Goal: Find specific fact

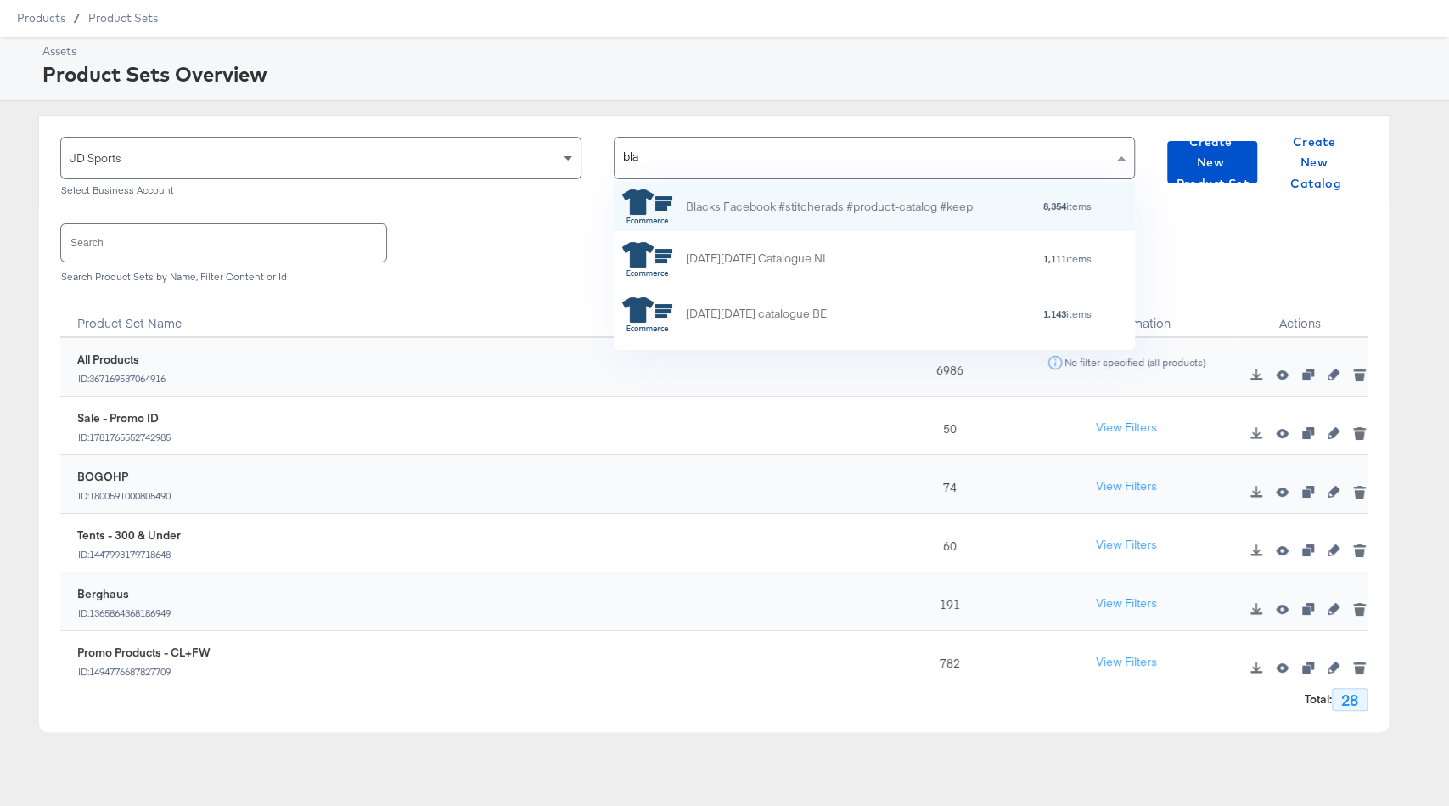
scroll to position [168, 521]
type input "blacks"
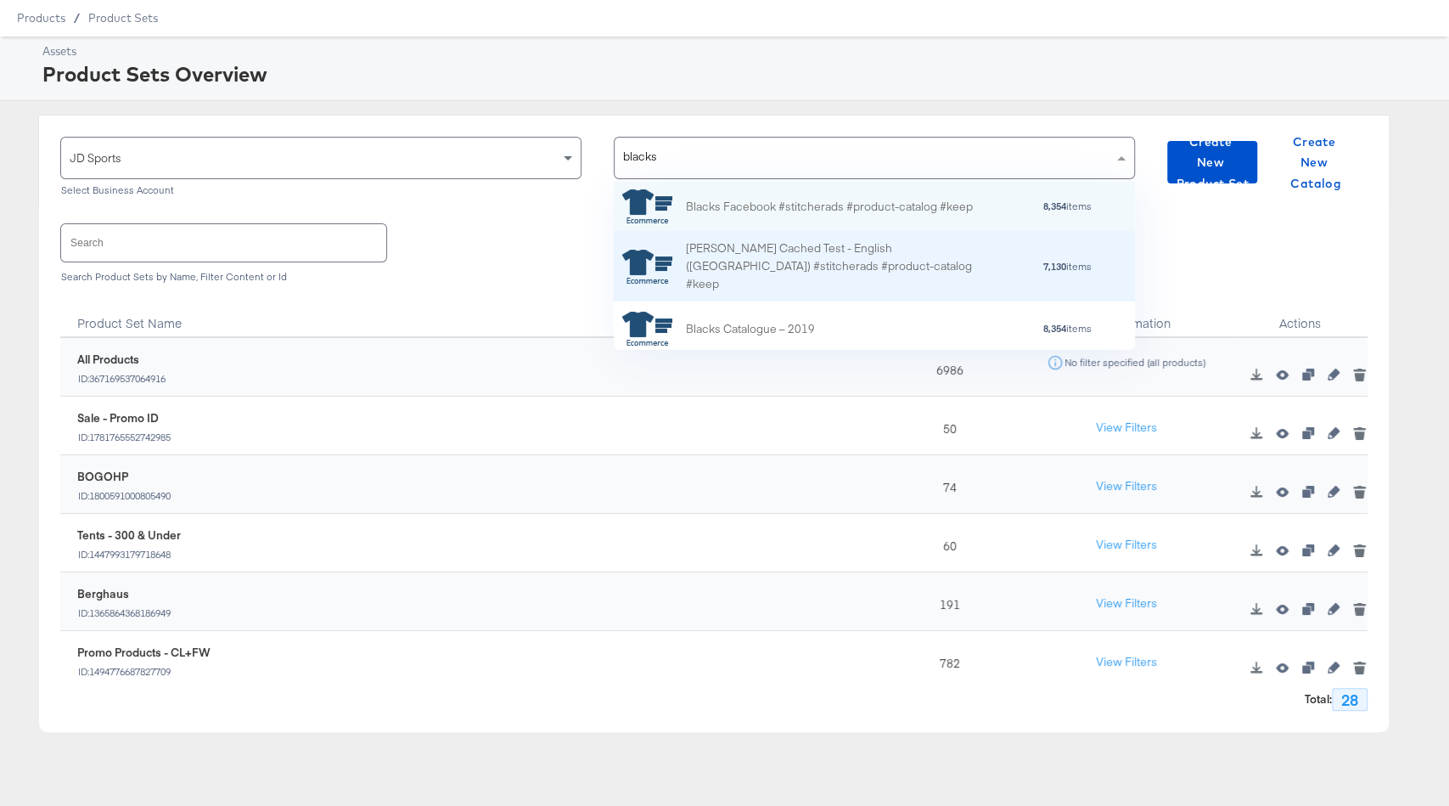
scroll to position [5, 0]
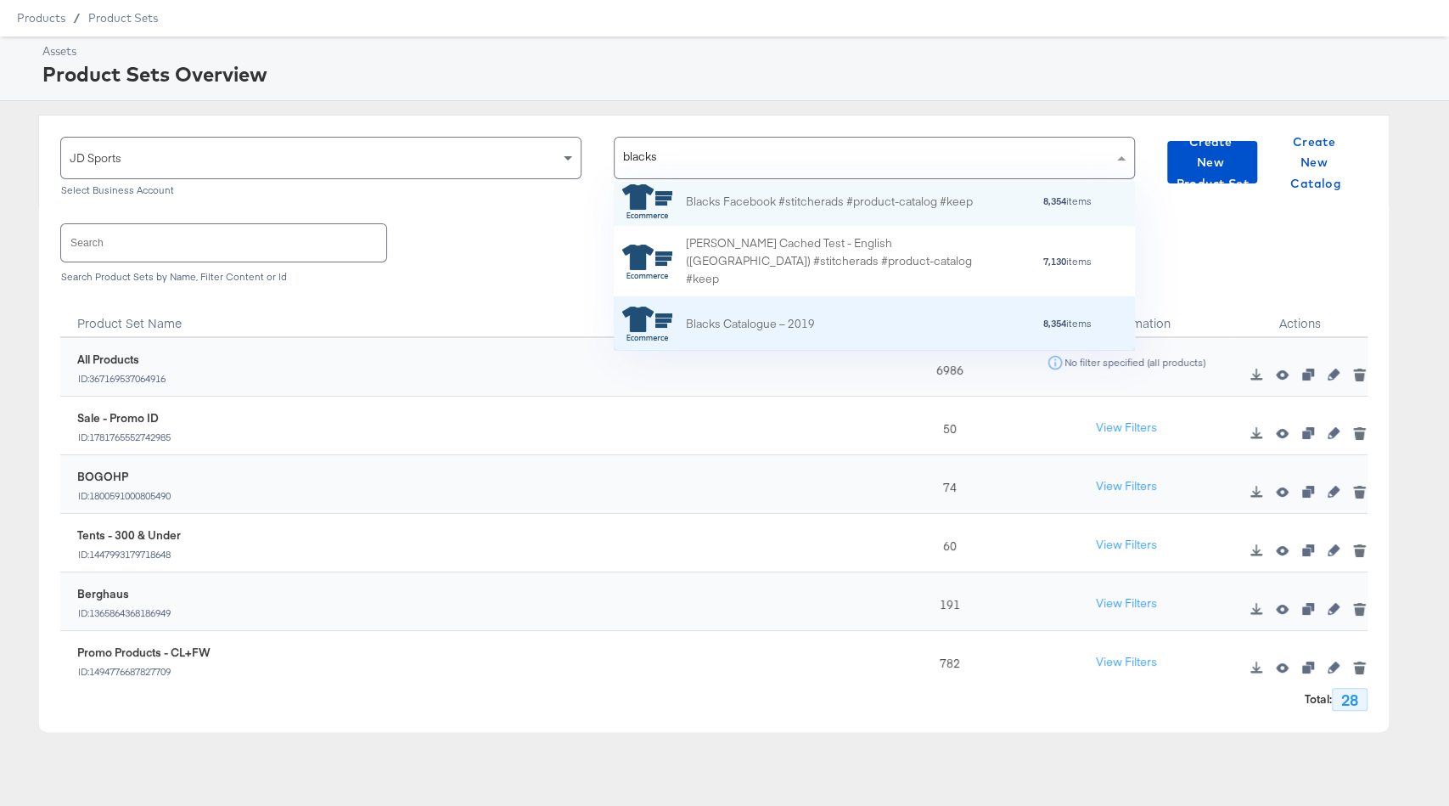
click at [844, 311] on div "Blacks Catalogue – 2019 8,354 items" at bounding box center [872, 324] width 500 height 34
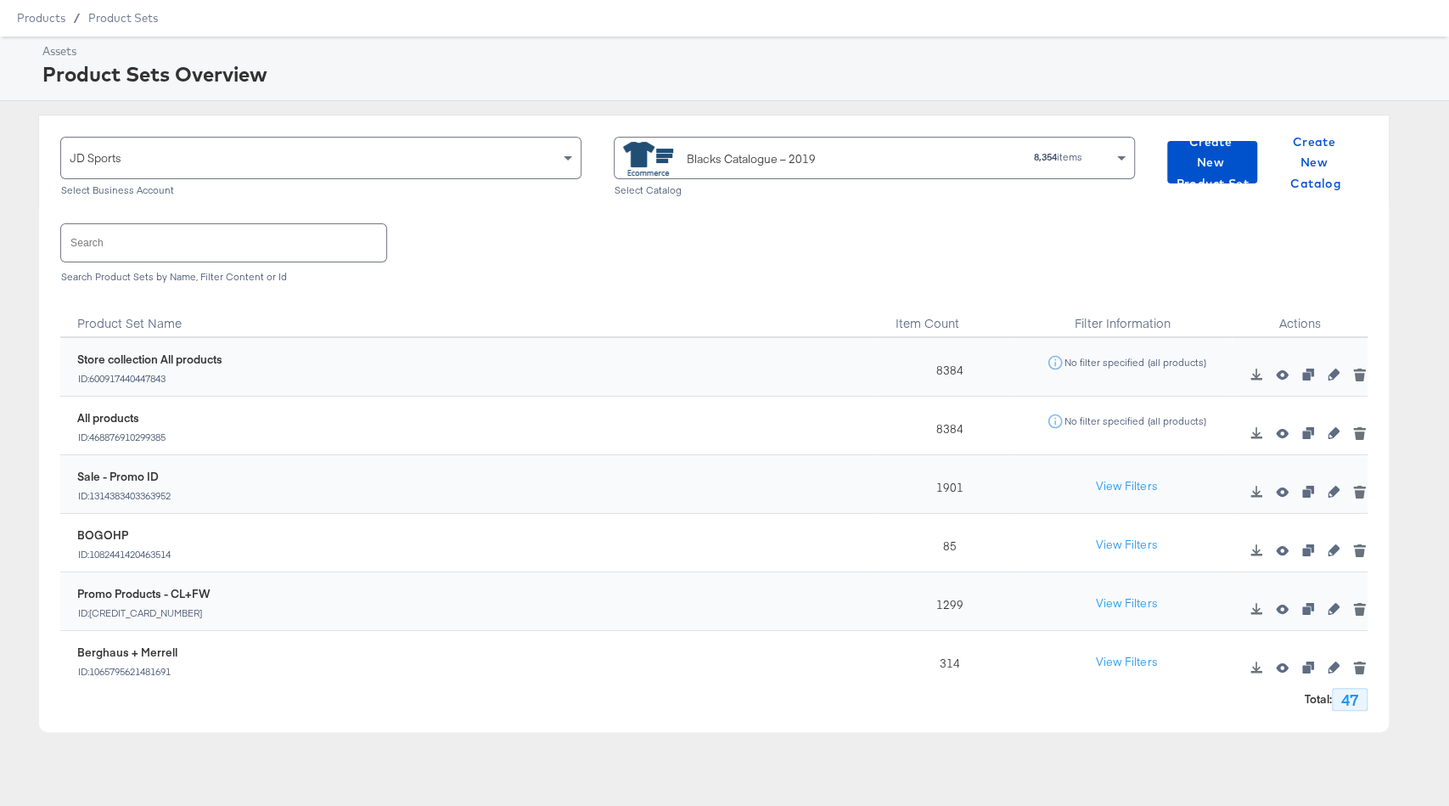
click at [954, 487] on div "1901" at bounding box center [946, 484] width 136 height 59
copy div "1901"
click at [797, 150] on div "Blacks Catalogue – 2019" at bounding box center [751, 159] width 129 height 18
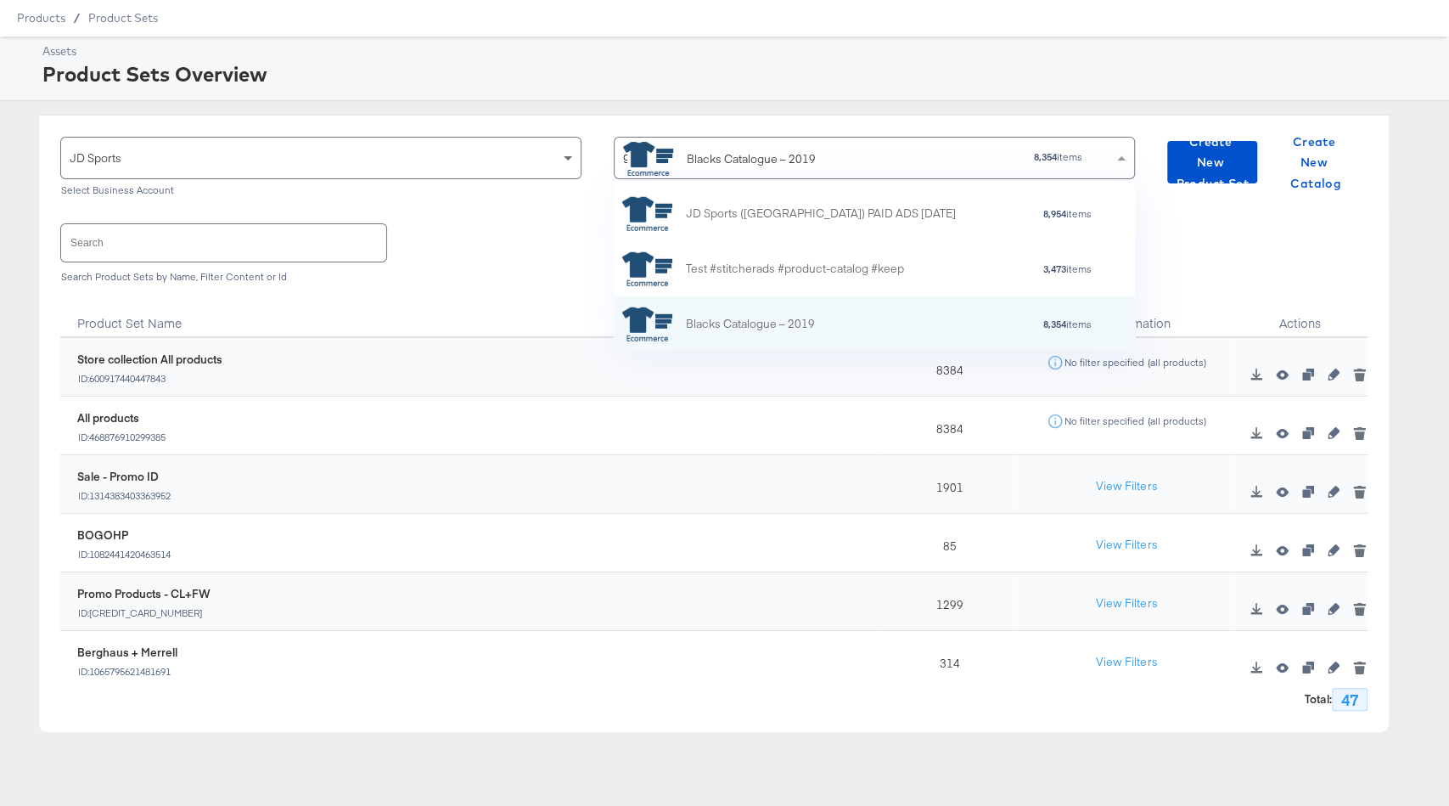
type input "go"
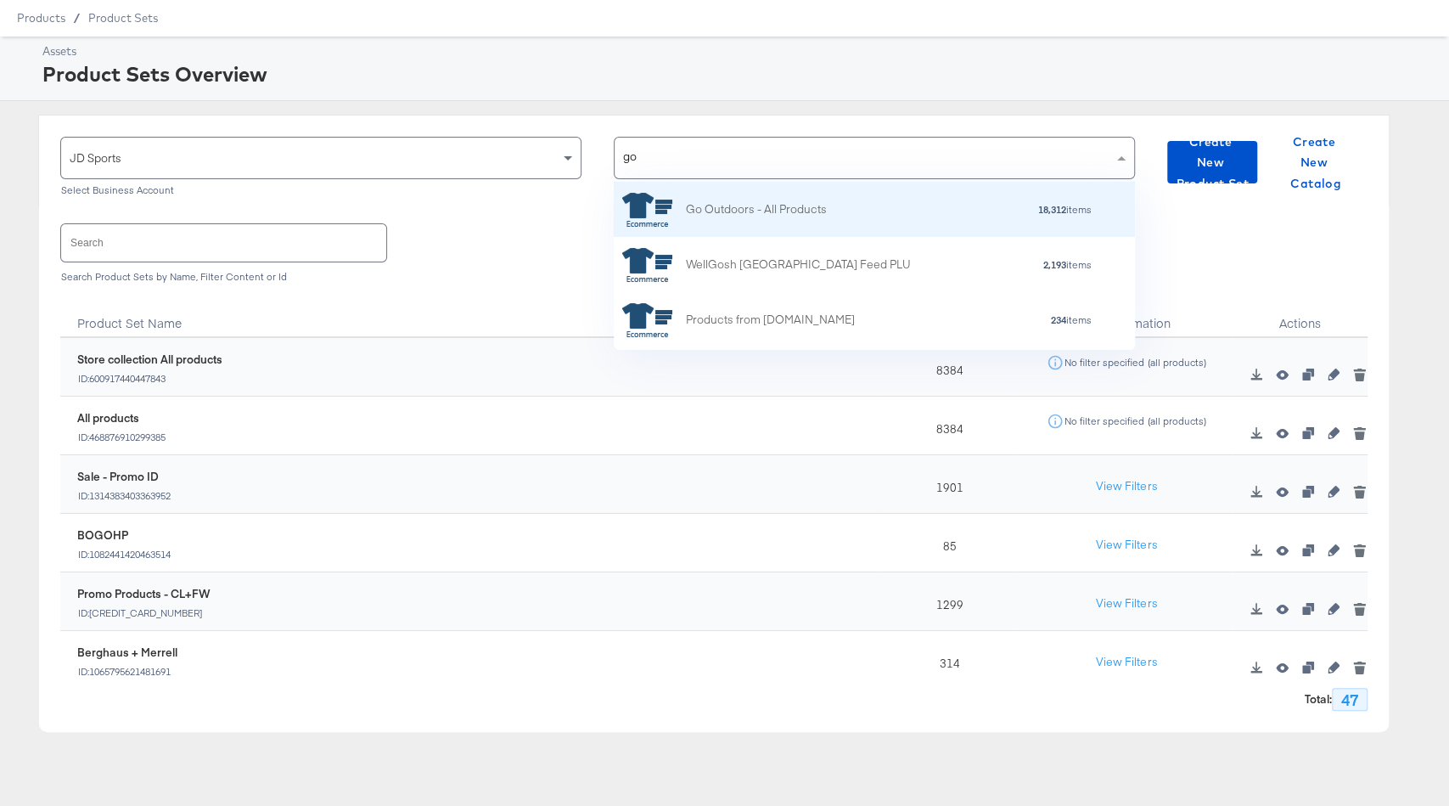
click at [809, 228] on div "Go Outdoors - All Products 18,312 items" at bounding box center [874, 209] width 521 height 55
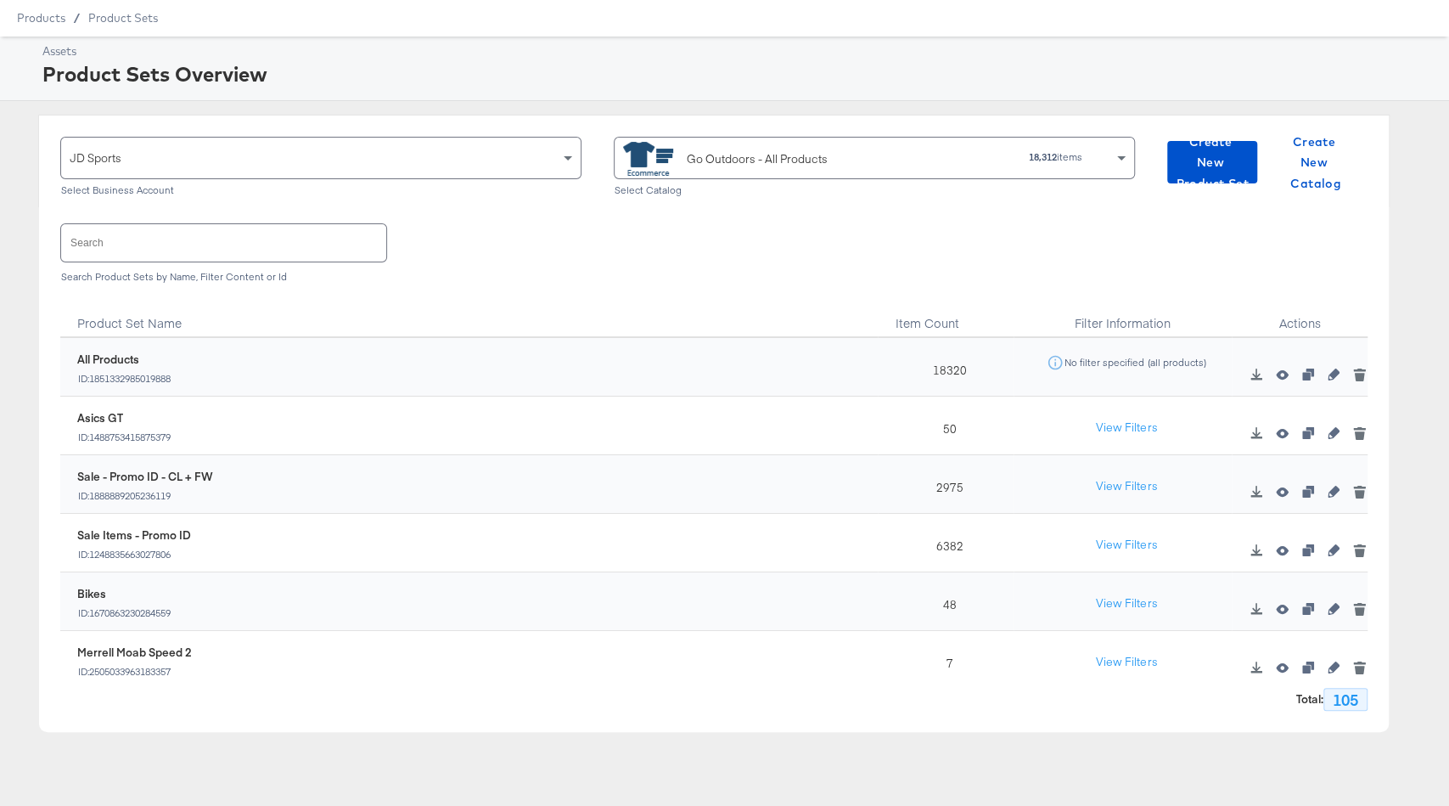
click at [936, 541] on div "6382" at bounding box center [946, 543] width 136 height 59
copy div "6382"
click at [731, 160] on div "Go Outdoors - All Products" at bounding box center [757, 159] width 141 height 18
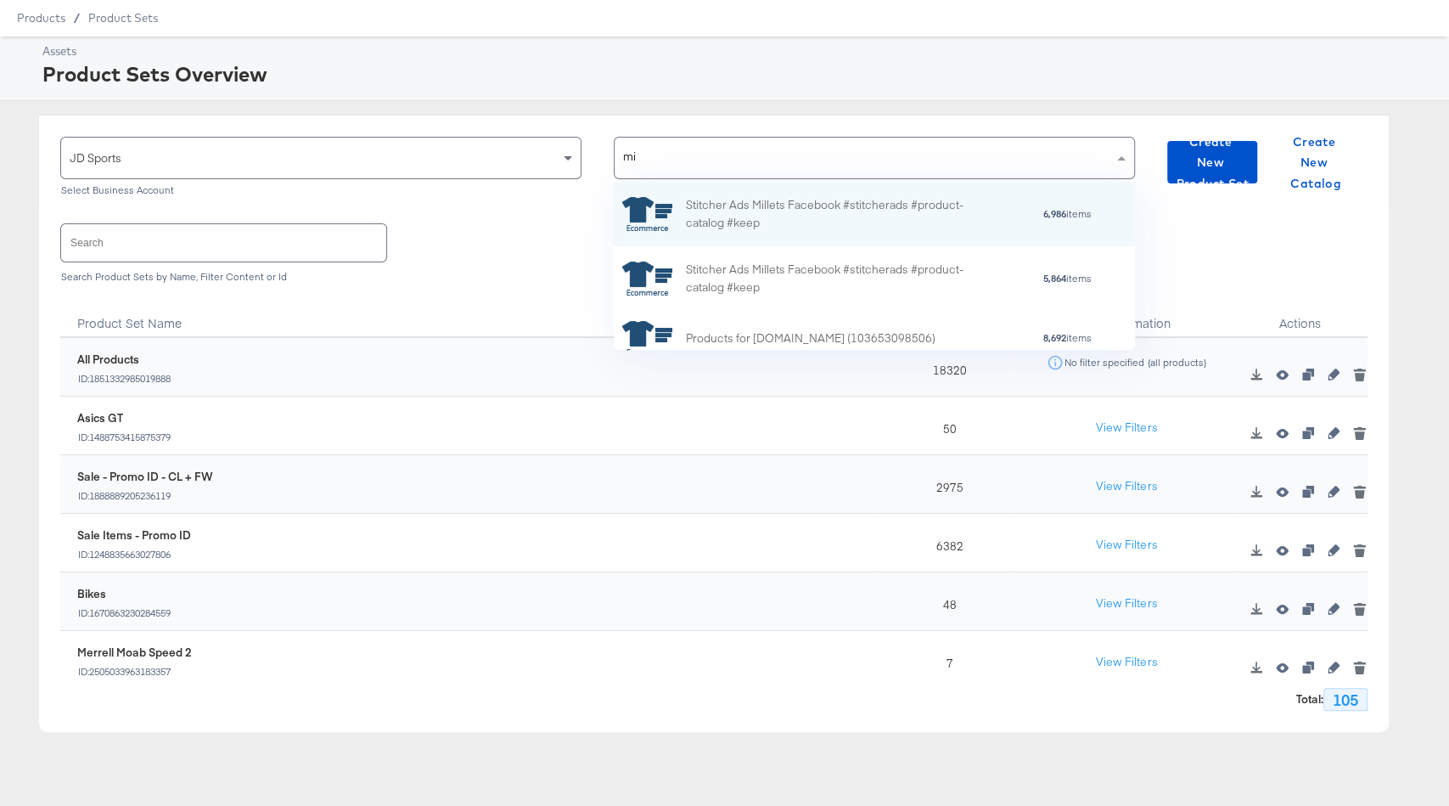
type input "mil"
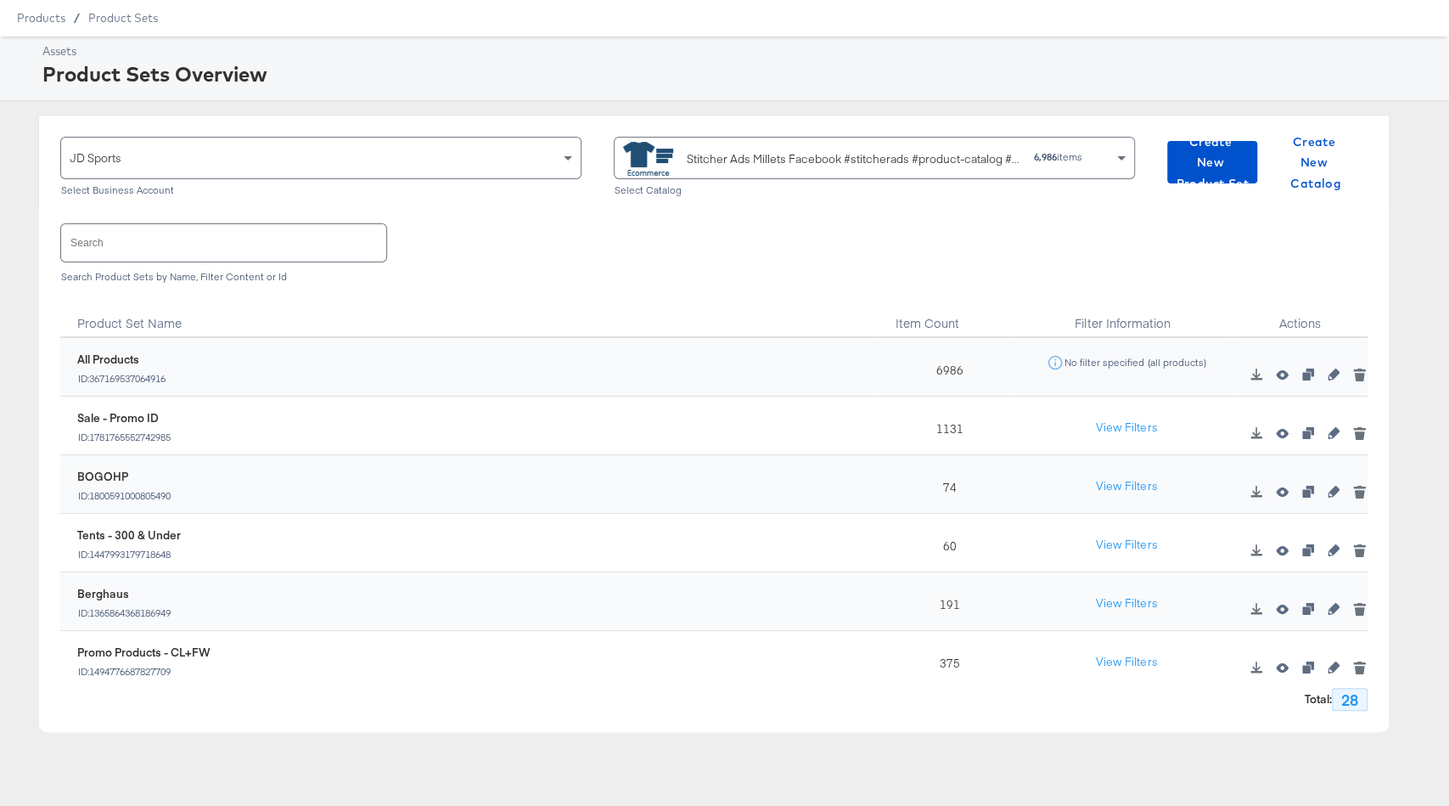
click at [947, 433] on div "1131" at bounding box center [946, 425] width 136 height 59
copy div "1131"
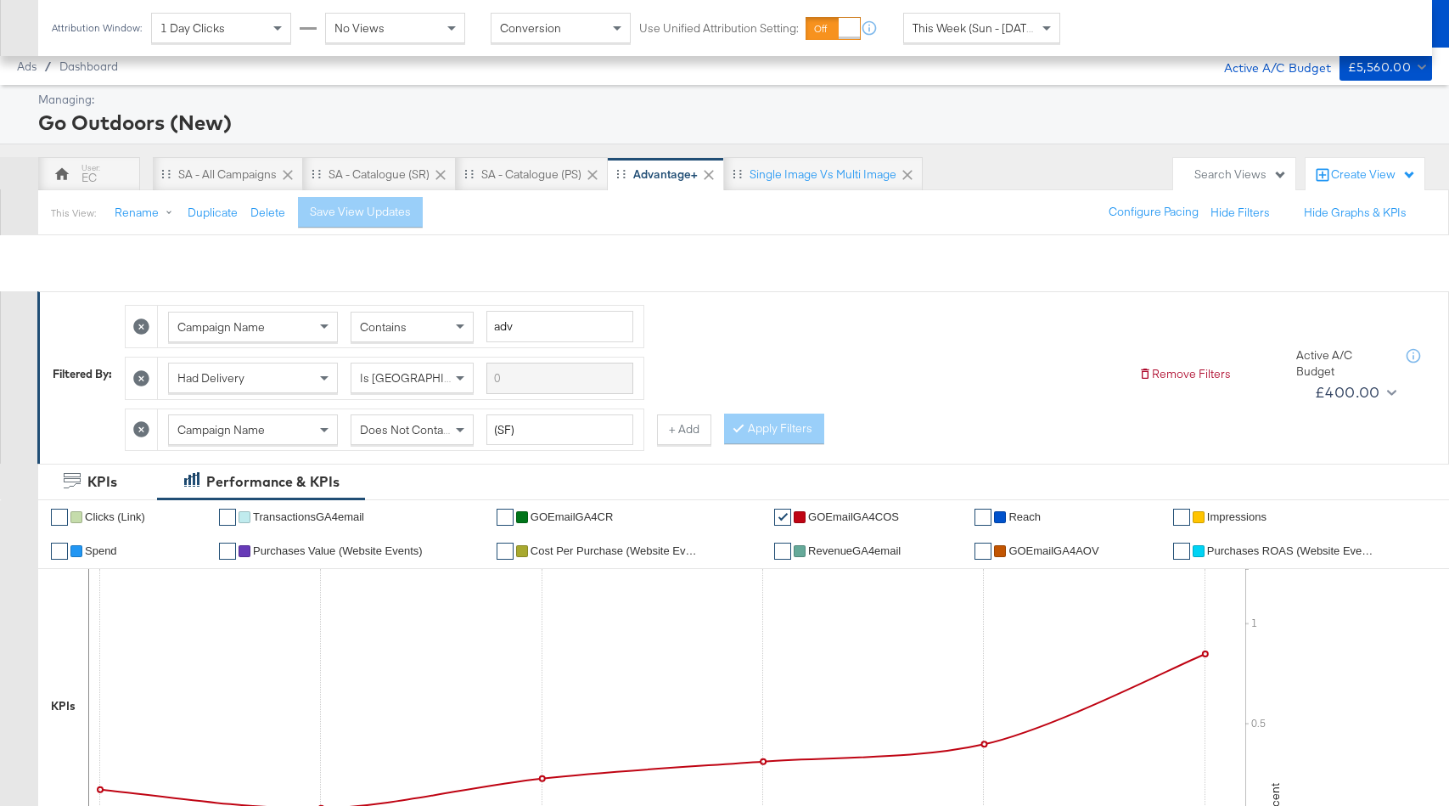
scroll to position [906, 0]
